Goal: Transaction & Acquisition: Purchase product/service

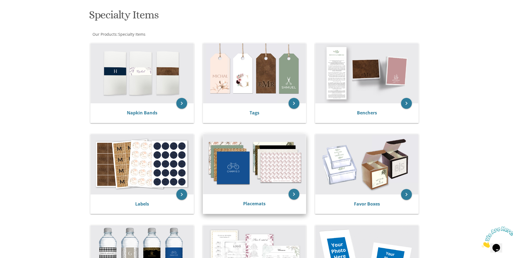
scroll to position [108, 0]
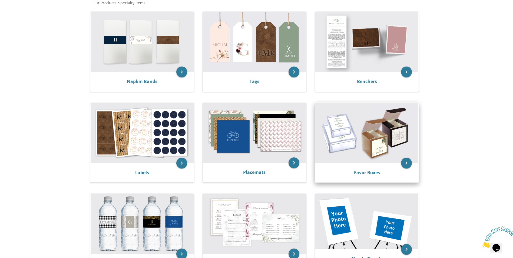
click at [350, 138] on img at bounding box center [366, 133] width 103 height 60
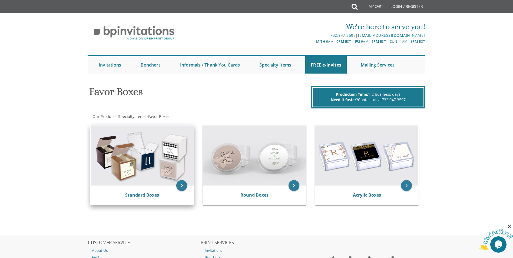
click at [156, 176] on img at bounding box center [142, 155] width 103 height 60
click at [136, 196] on link "Standard Boxes" at bounding box center [142, 195] width 34 height 6
click at [131, 195] on link "Standard Boxes" at bounding box center [142, 195] width 34 height 6
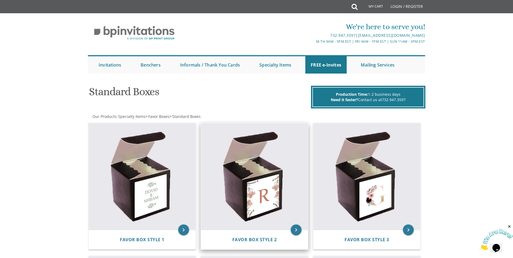
click at [250, 177] on img at bounding box center [254, 176] width 107 height 107
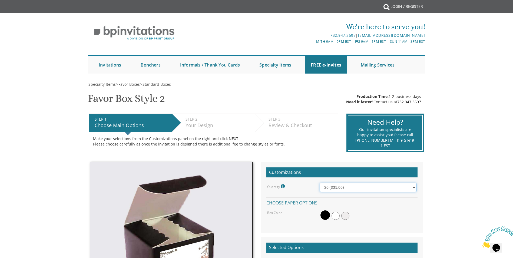
click at [343, 189] on select "20 ($35.00) 40 ($53.00) 60 ($65.00) 80 ($75.00) 100 ($85.00)" at bounding box center [367, 187] width 97 height 9
select select "40"
click at [319, 183] on select "20 ($35.00) 40 ($53.00) 60 ($65.00) 80 ($75.00) 100 ($85.00)" at bounding box center [367, 187] width 97 height 9
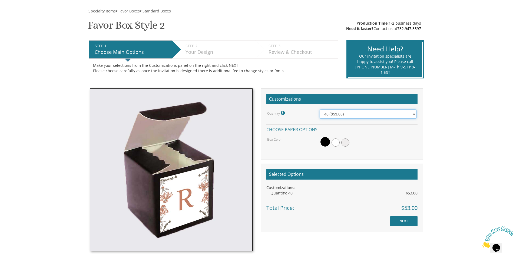
scroll to position [81, 0]
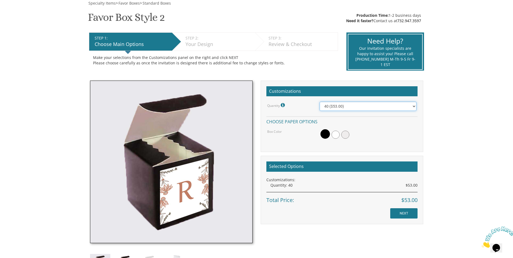
click at [333, 108] on select "20 ($35.00) 40 ($53.00) 60 ($65.00) 80 ($75.00) 100 ($85.00)" at bounding box center [367, 106] width 97 height 9
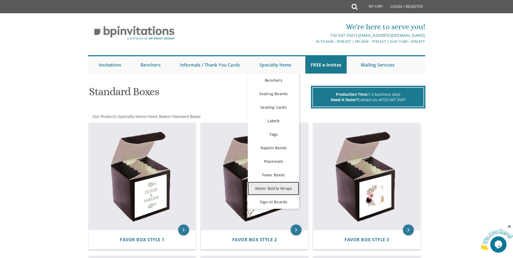
click at [282, 188] on link "Water Bottle Wraps" at bounding box center [273, 189] width 51 height 14
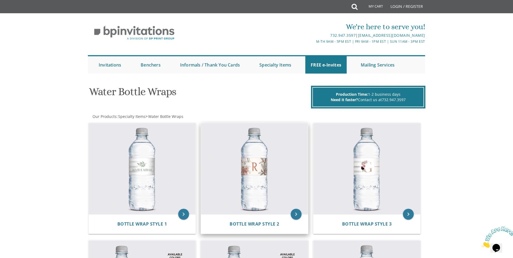
click at [248, 169] on img at bounding box center [254, 168] width 107 height 91
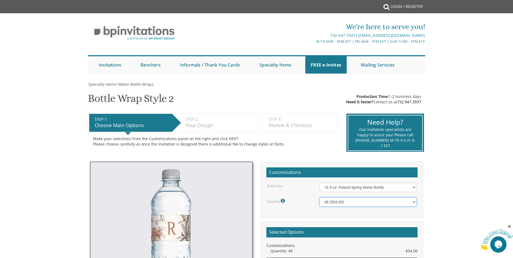
click at [378, 201] on select "48 ($54.00) 96 ($72.00) 144 ($99.00) 192 ($126.00)" at bounding box center [367, 201] width 97 height 9
